Goal: Task Accomplishment & Management: Complete application form

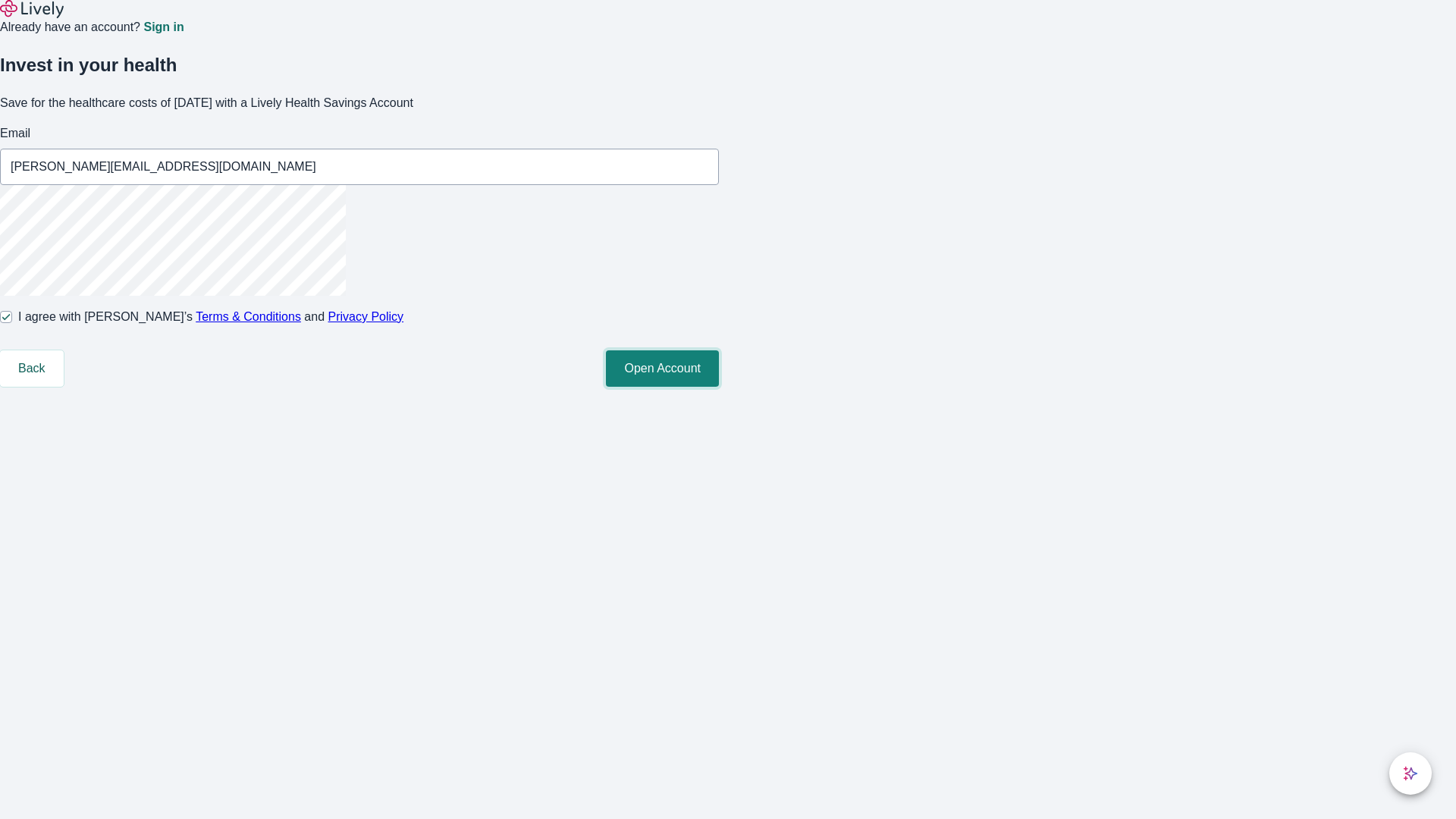
click at [719, 387] on button "Open Account" at bounding box center [663, 368] width 113 height 37
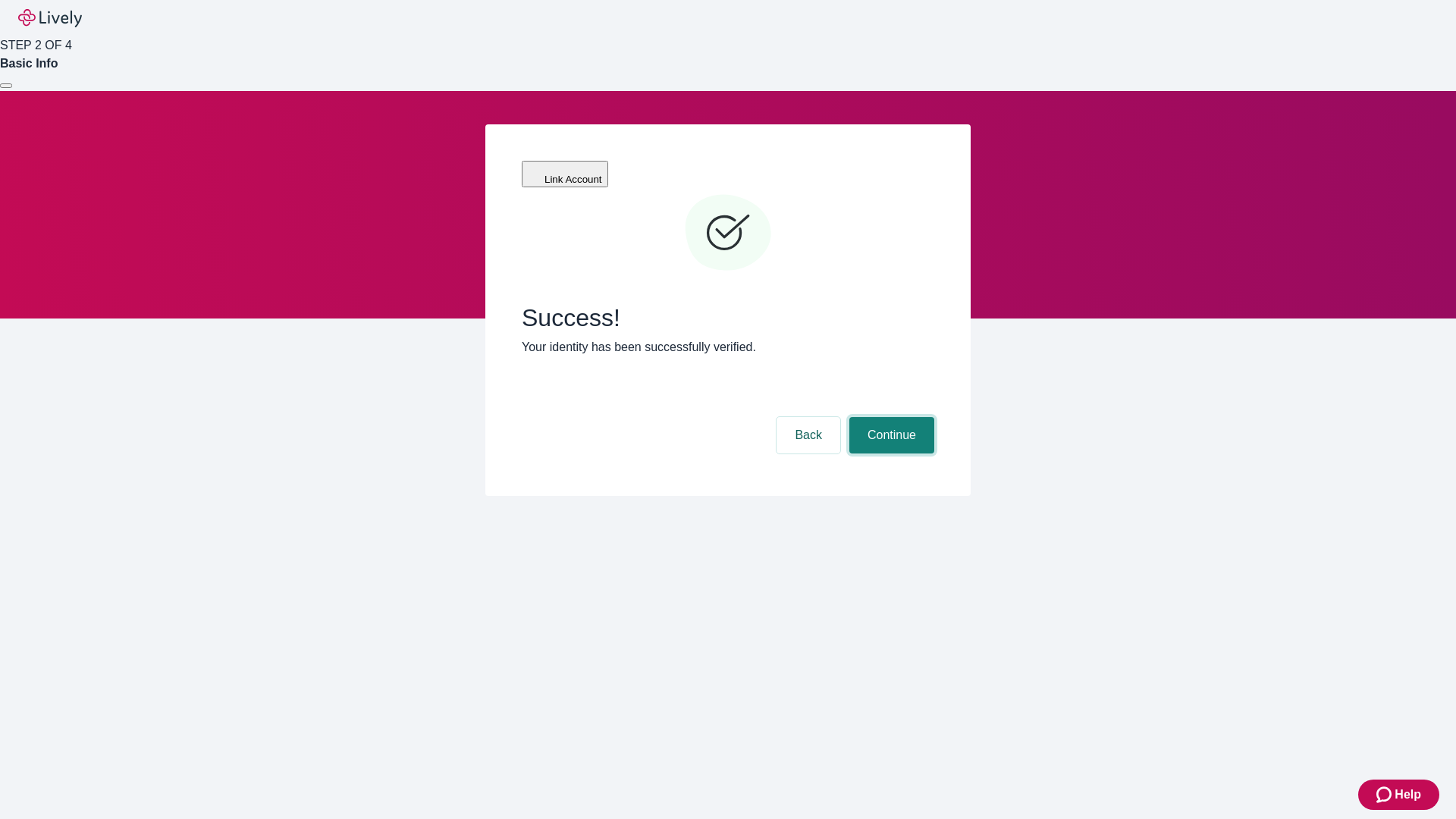
click at [889, 417] on button "Continue" at bounding box center [891, 435] width 85 height 37
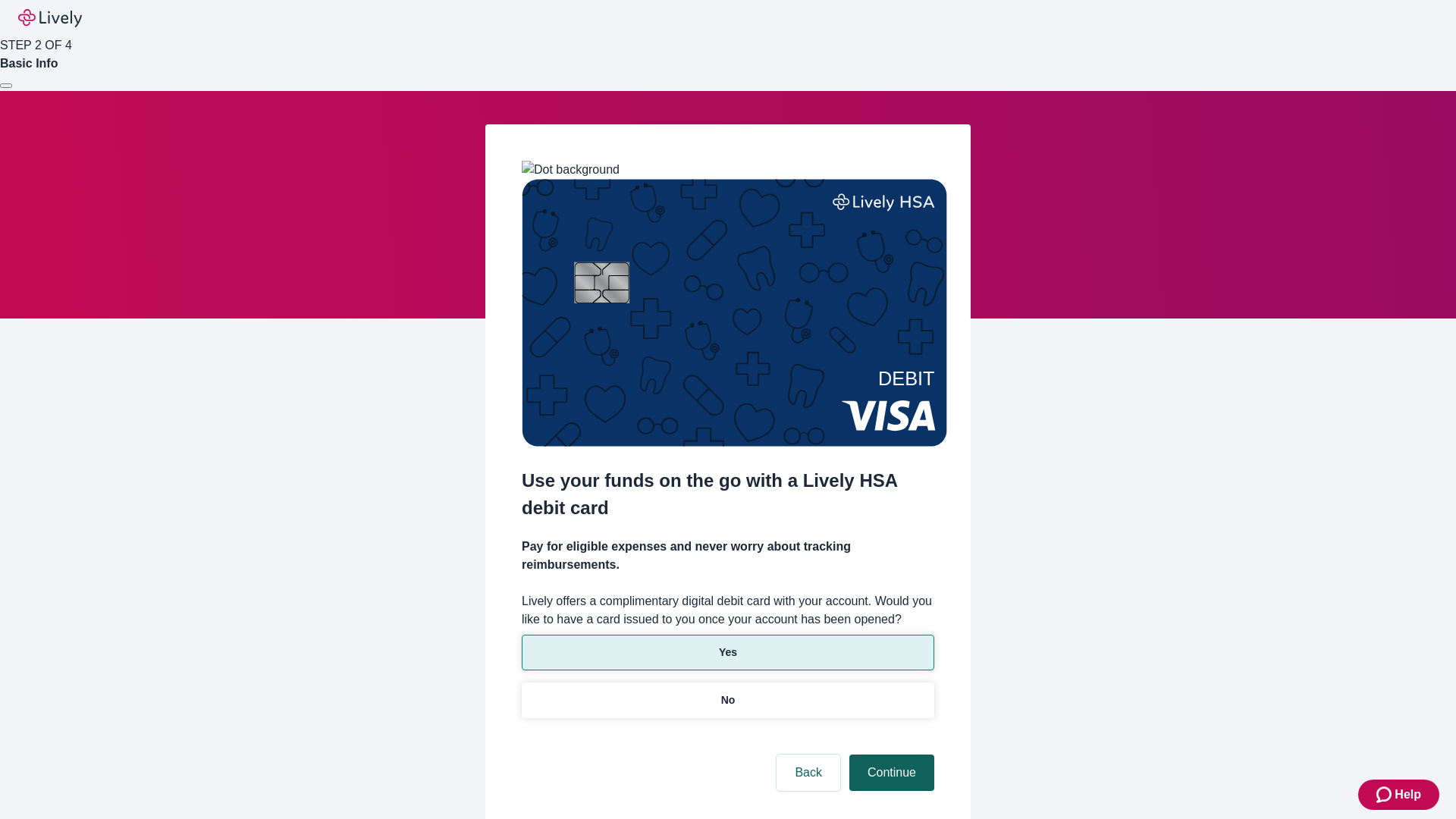
click at [727, 644] on p "Yes" at bounding box center [728, 652] width 18 height 16
click at [889, 754] on button "Continue" at bounding box center [891, 772] width 85 height 37
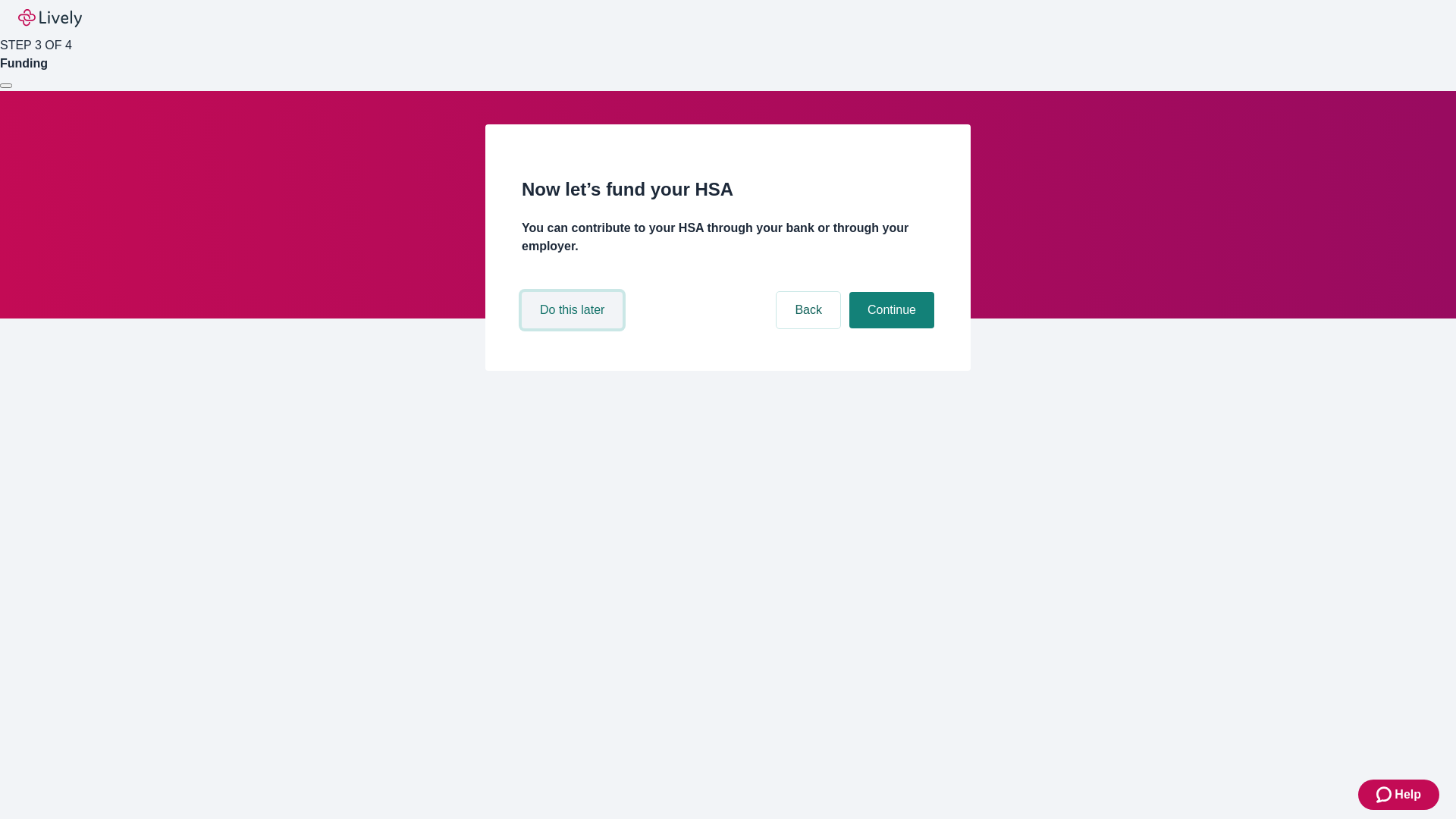
click at [574, 329] on button "Do this later" at bounding box center [572, 310] width 101 height 37
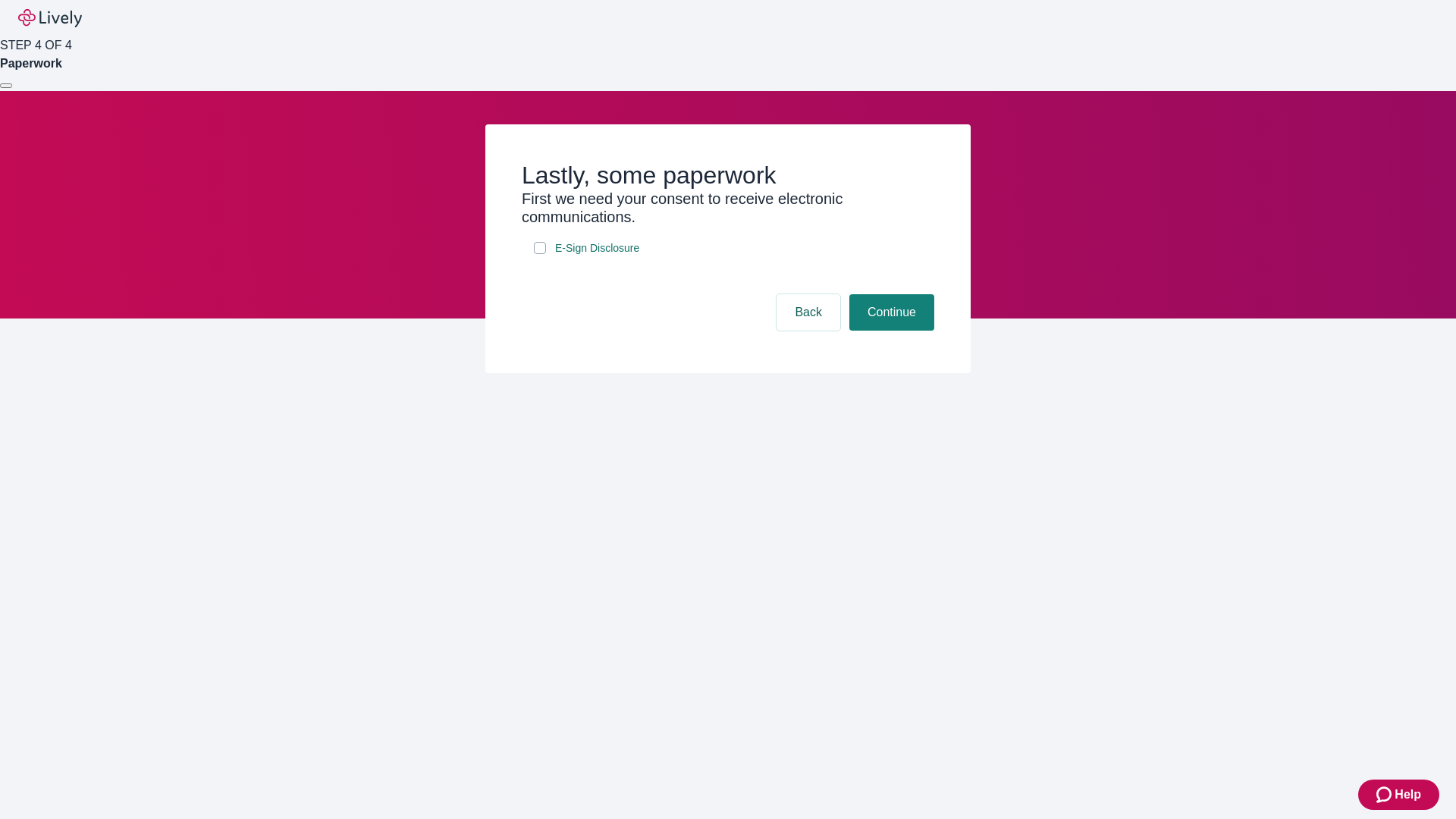
click at [540, 254] on input "E-Sign Disclosure" at bounding box center [540, 248] width 12 height 12
checkbox input "true"
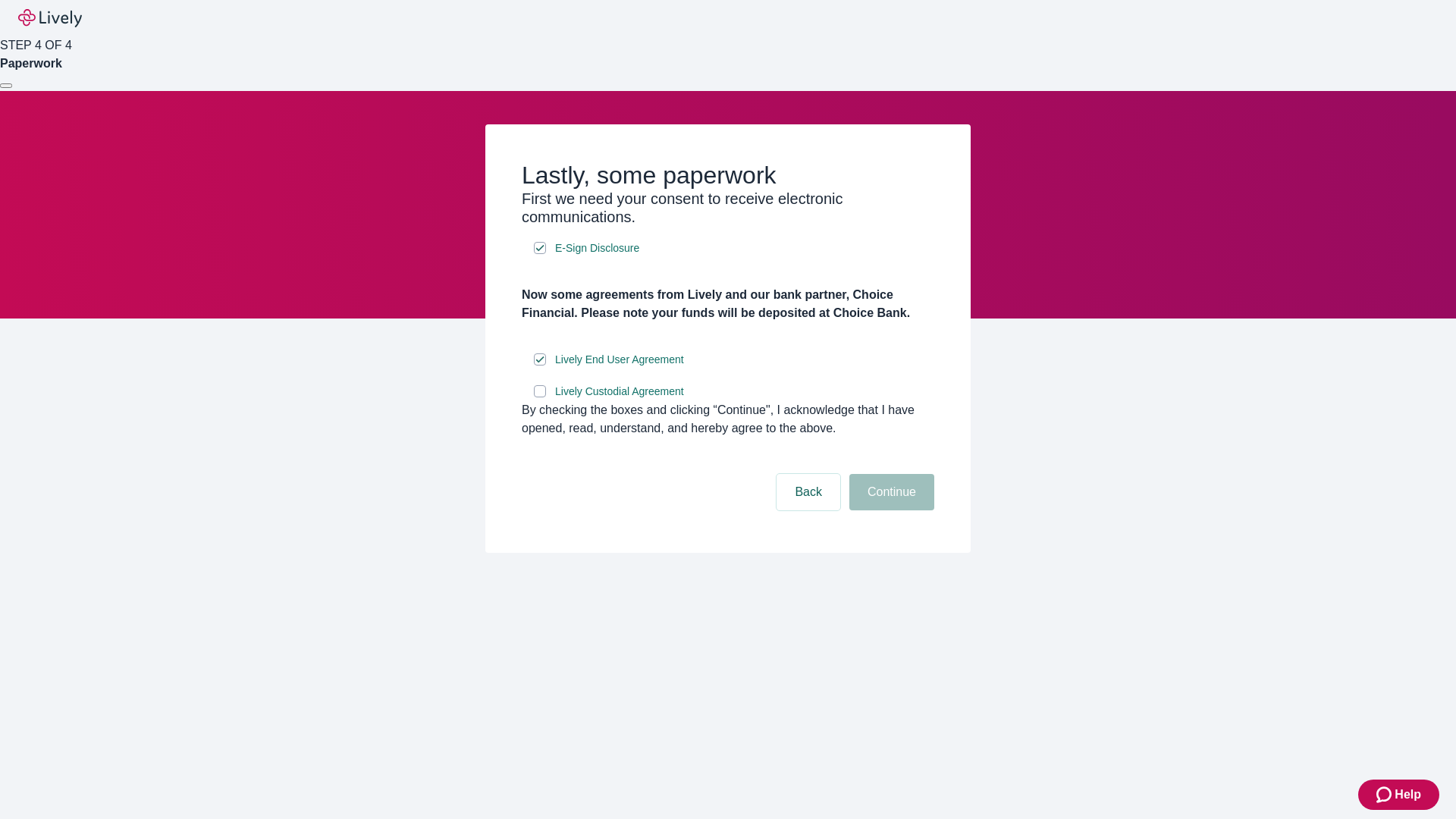
click at [540, 397] on input "Lively Custodial Agreement" at bounding box center [540, 391] width 12 height 12
checkbox input "true"
click at [889, 510] on button "Continue" at bounding box center [891, 492] width 85 height 37
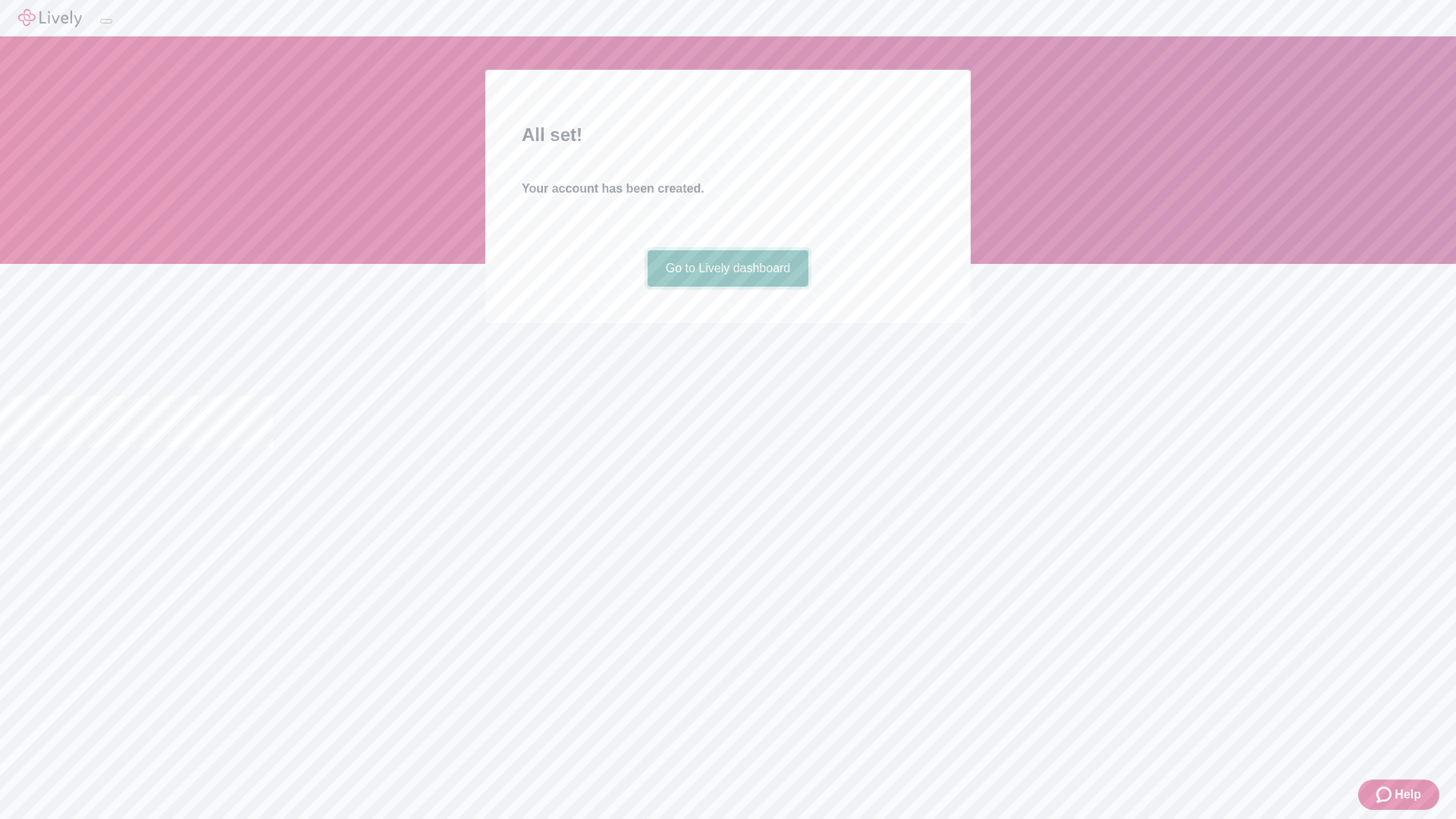
click at [727, 287] on link "Go to Lively dashboard" at bounding box center [728, 268] width 162 height 37
